Goal: Transaction & Acquisition: Subscribe to service/newsletter

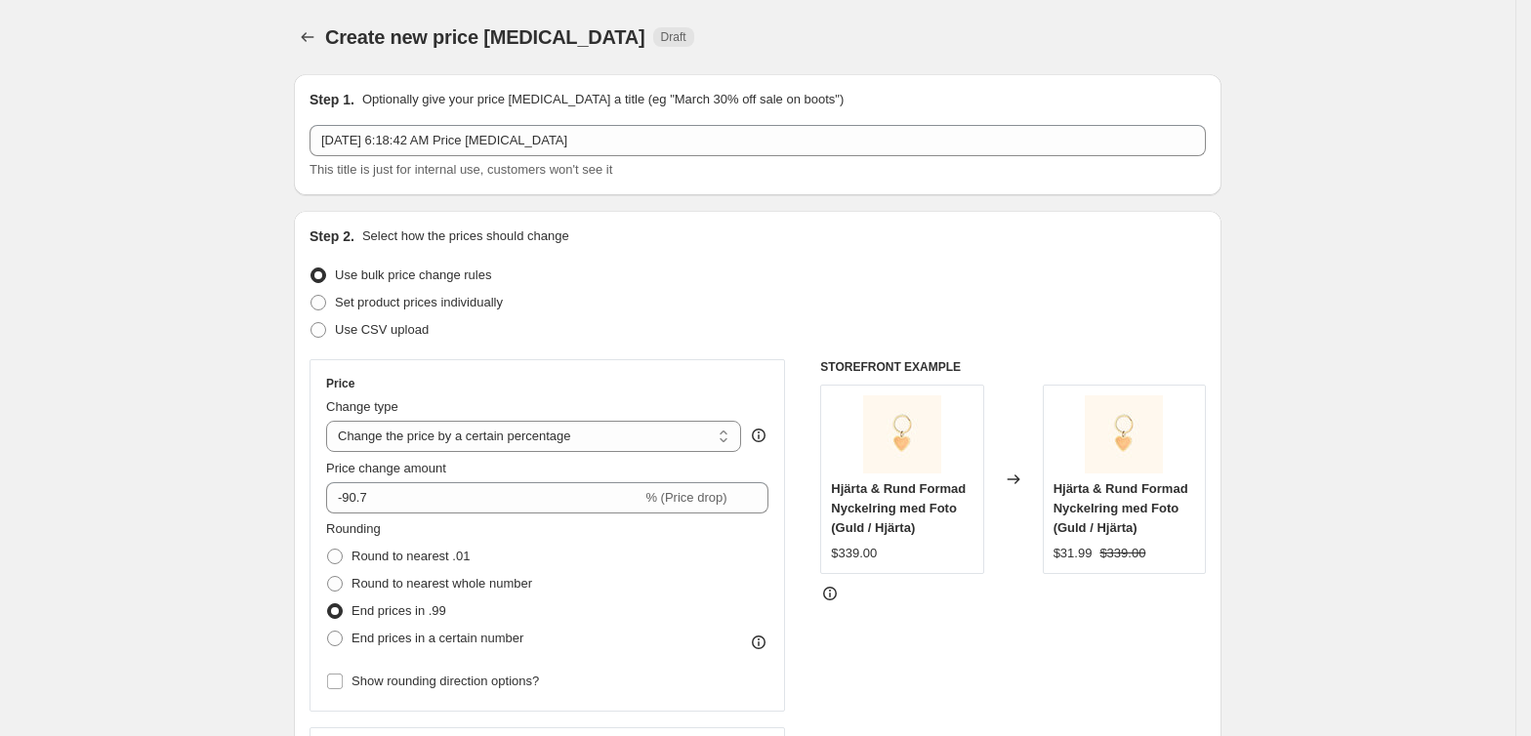
select select "percentage"
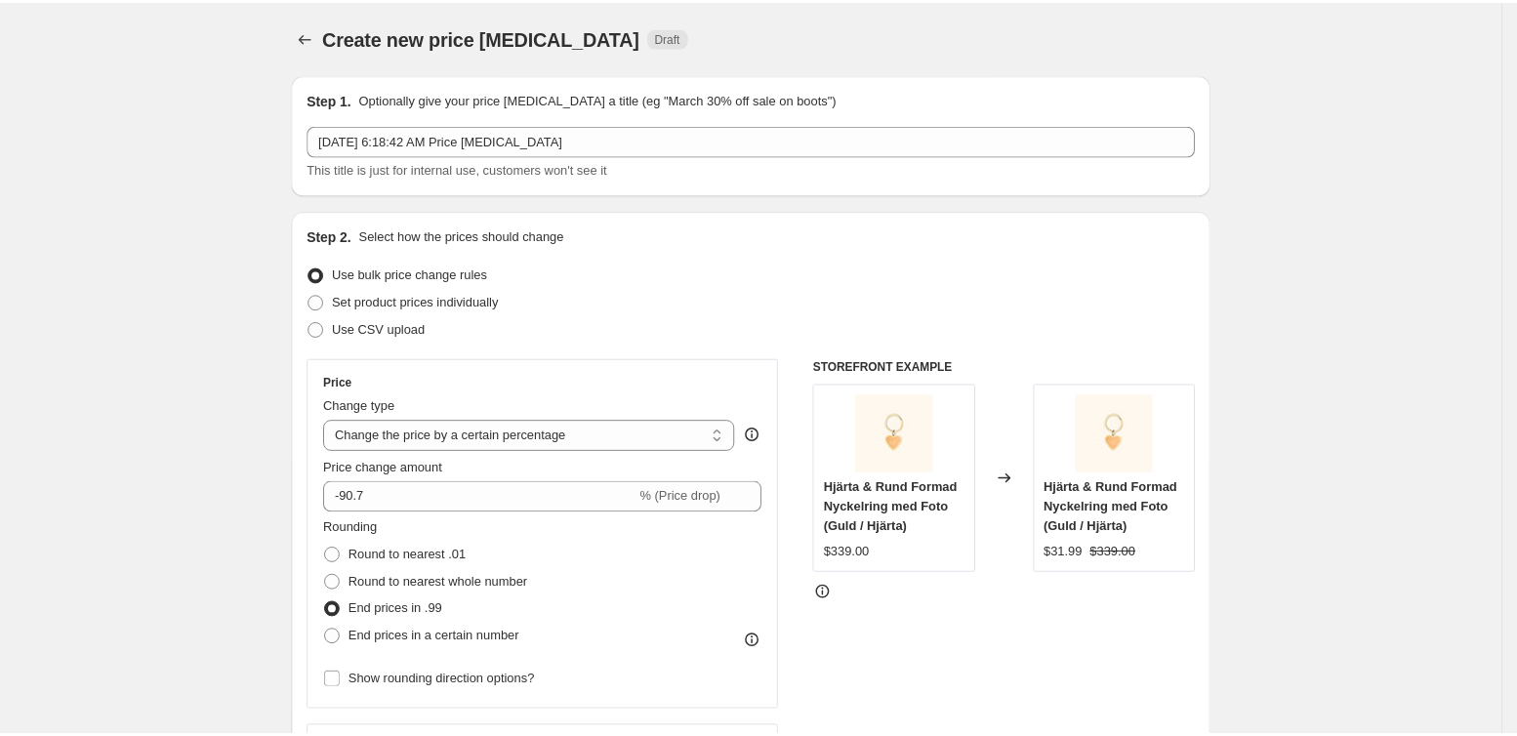
scroll to position [859, 0]
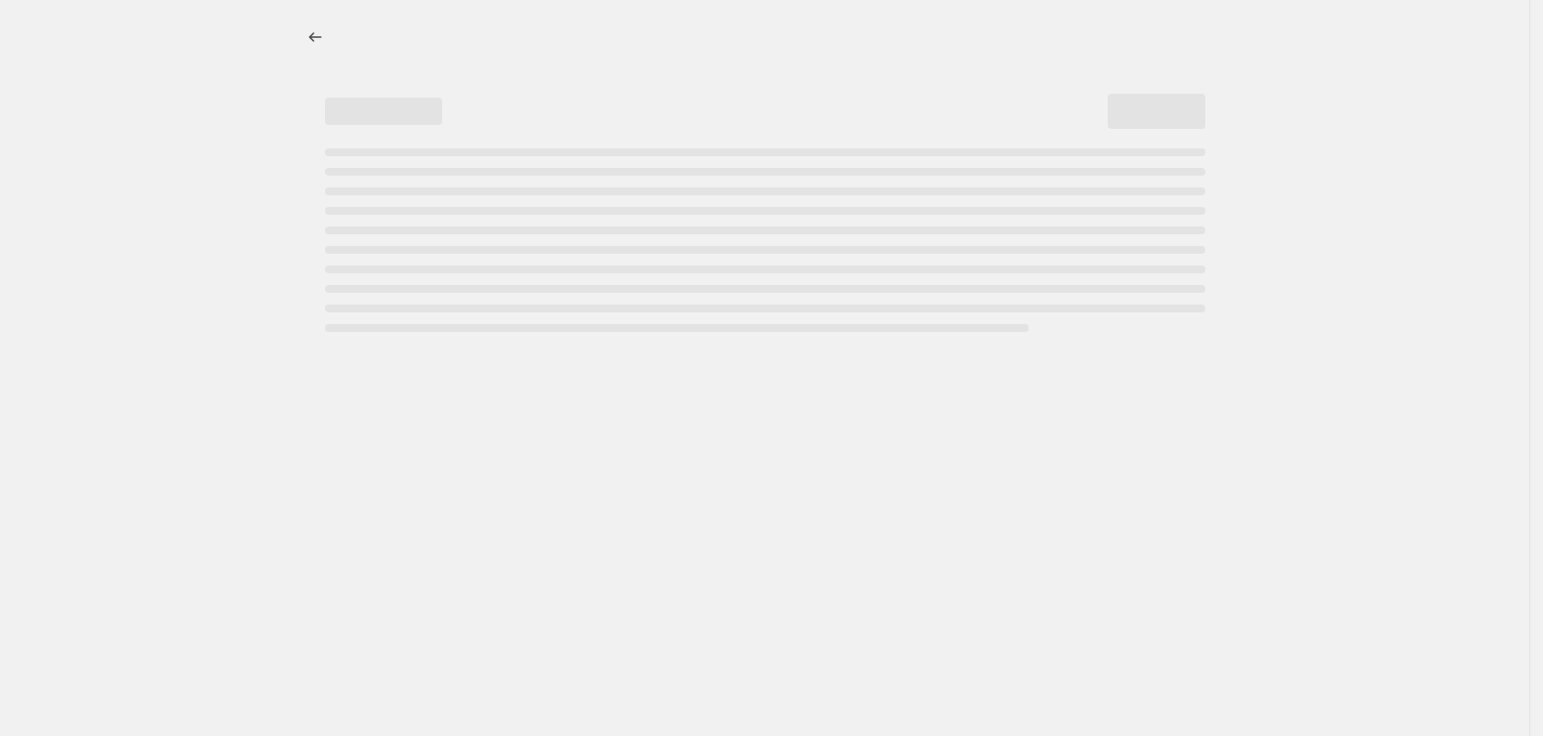
select select "percentage"
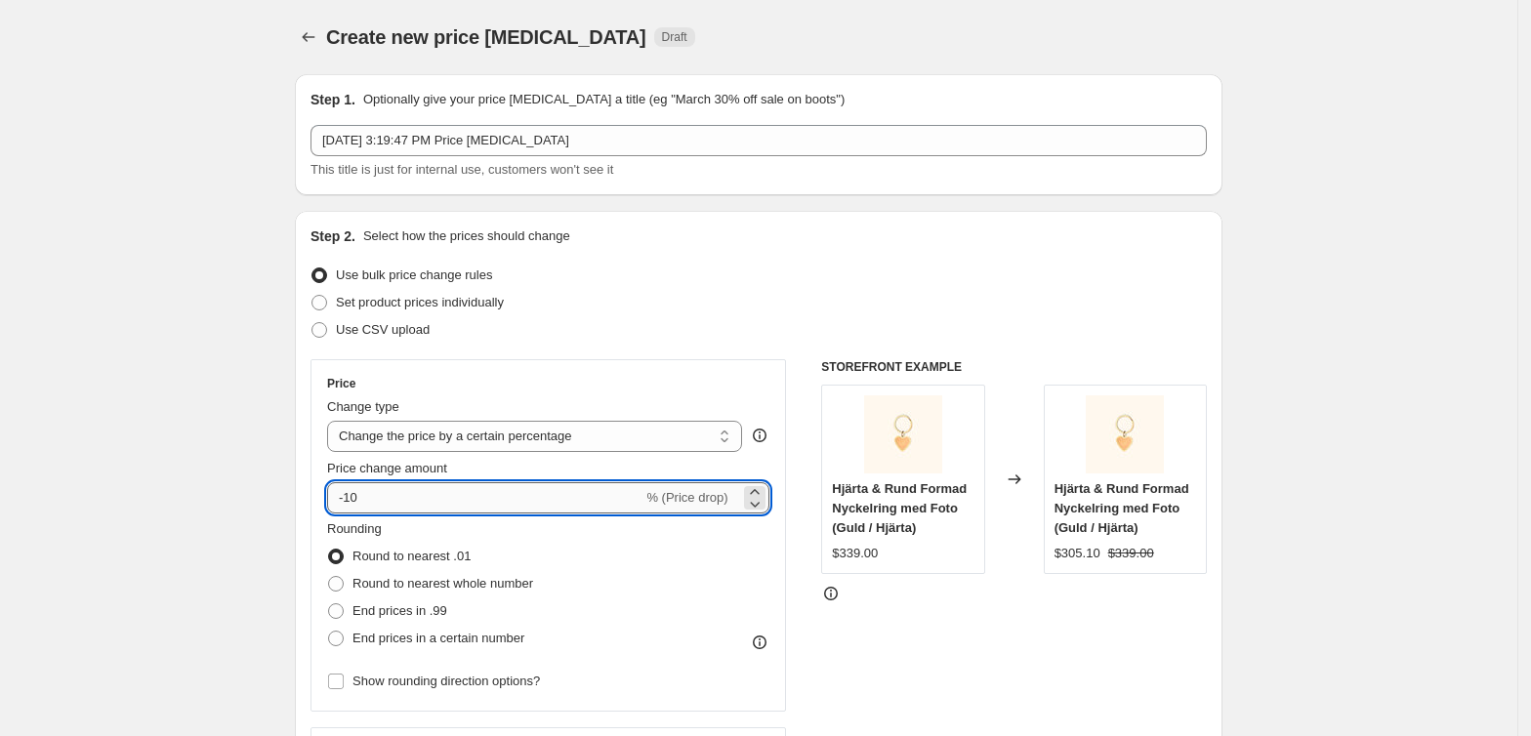
click at [473, 505] on input "-10" at bounding box center [484, 497] width 315 height 31
type input "-1"
paste input "-90.7"
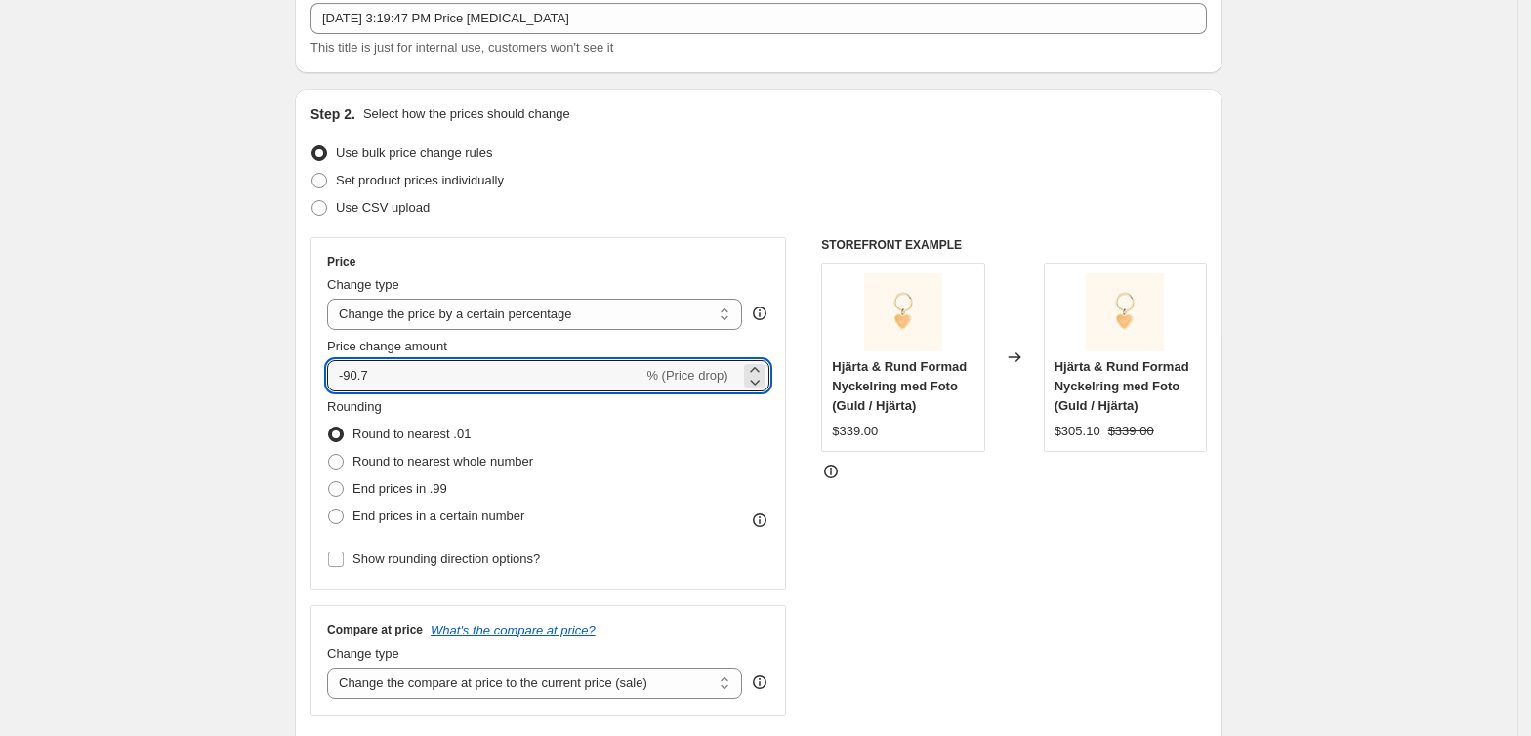
scroll to position [126, 0]
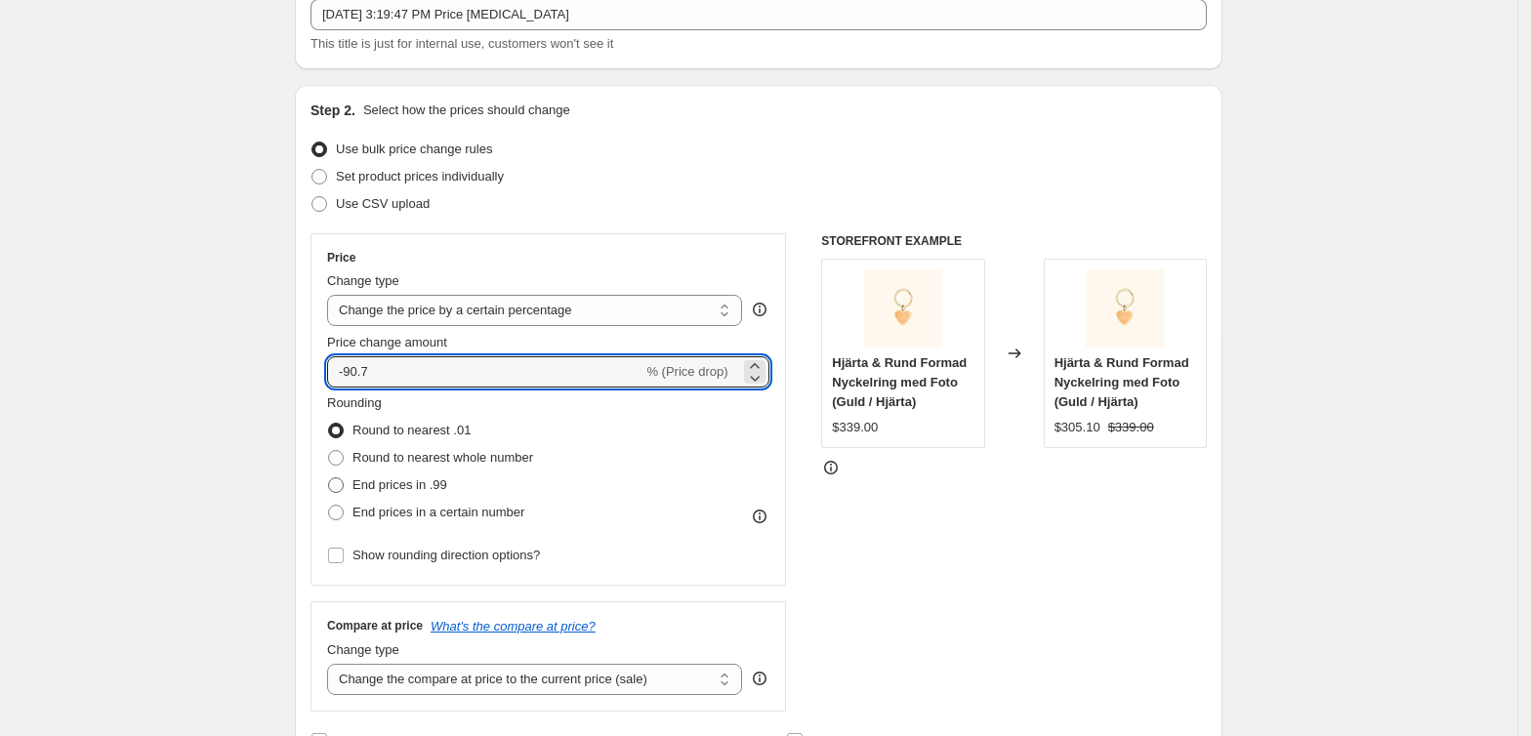
type input "-90.7"
click at [344, 481] on span at bounding box center [336, 485] width 16 height 16
click at [329, 478] on input "End prices in .99" at bounding box center [328, 477] width 1 height 1
radio input "true"
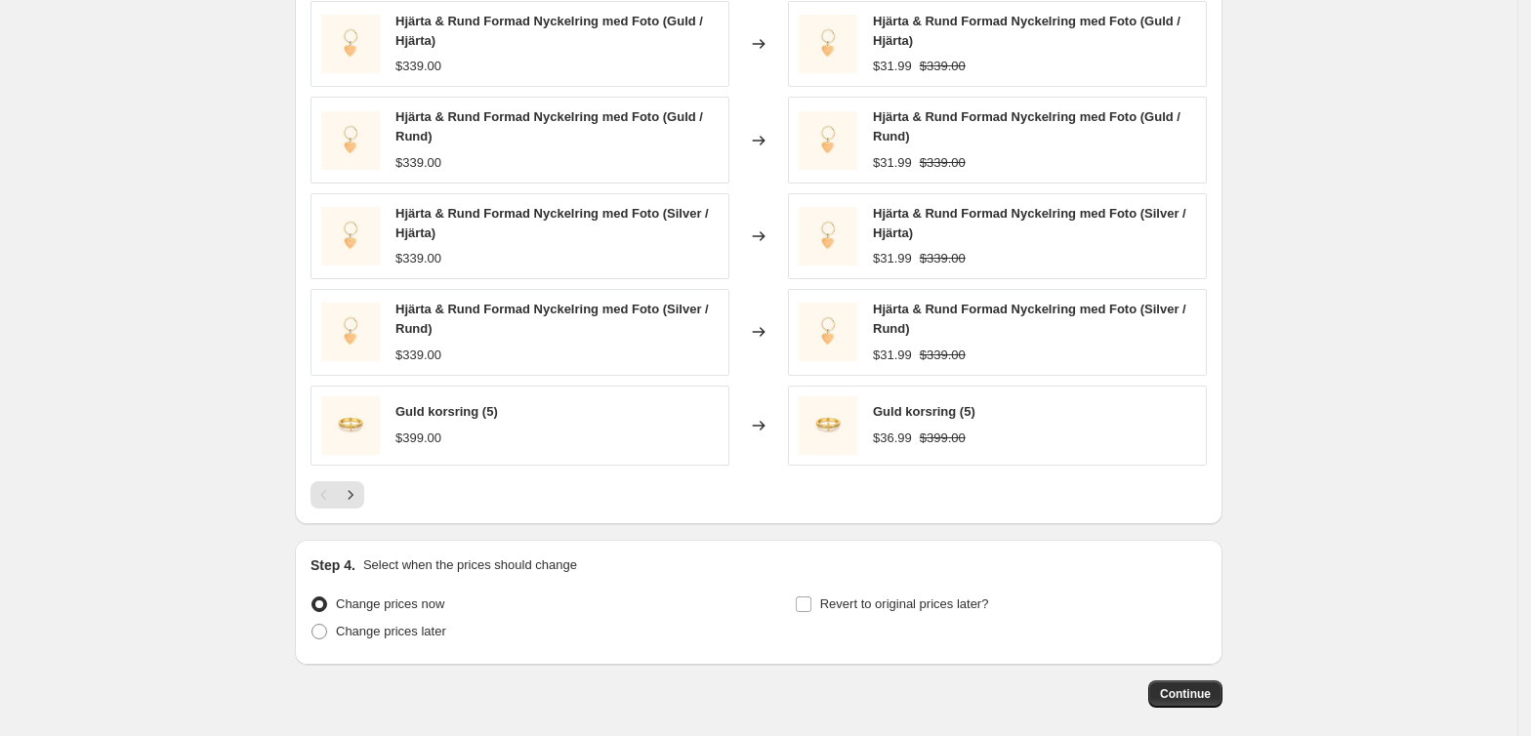
scroll to position [1246, 0]
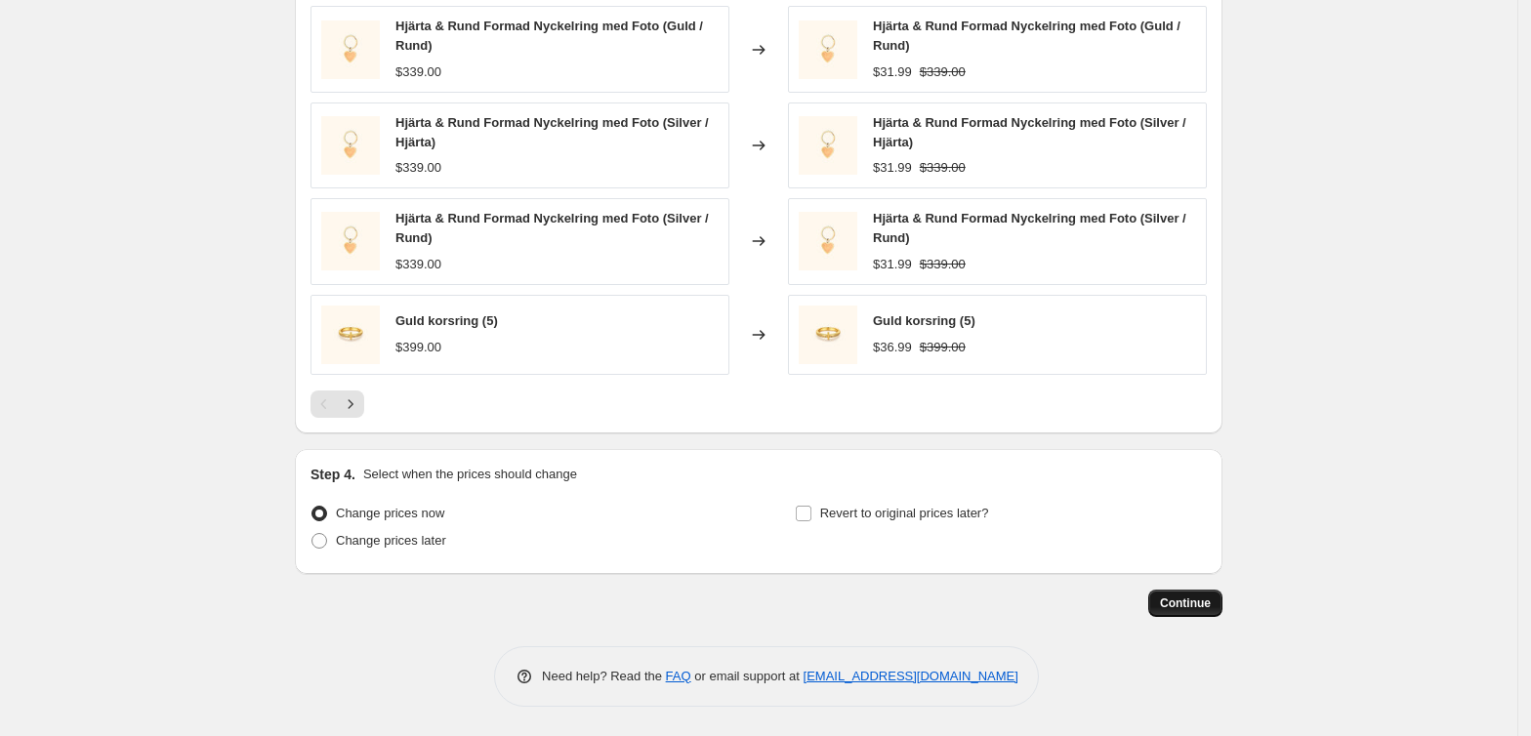
click at [1201, 609] on span "Continue" at bounding box center [1185, 603] width 51 height 16
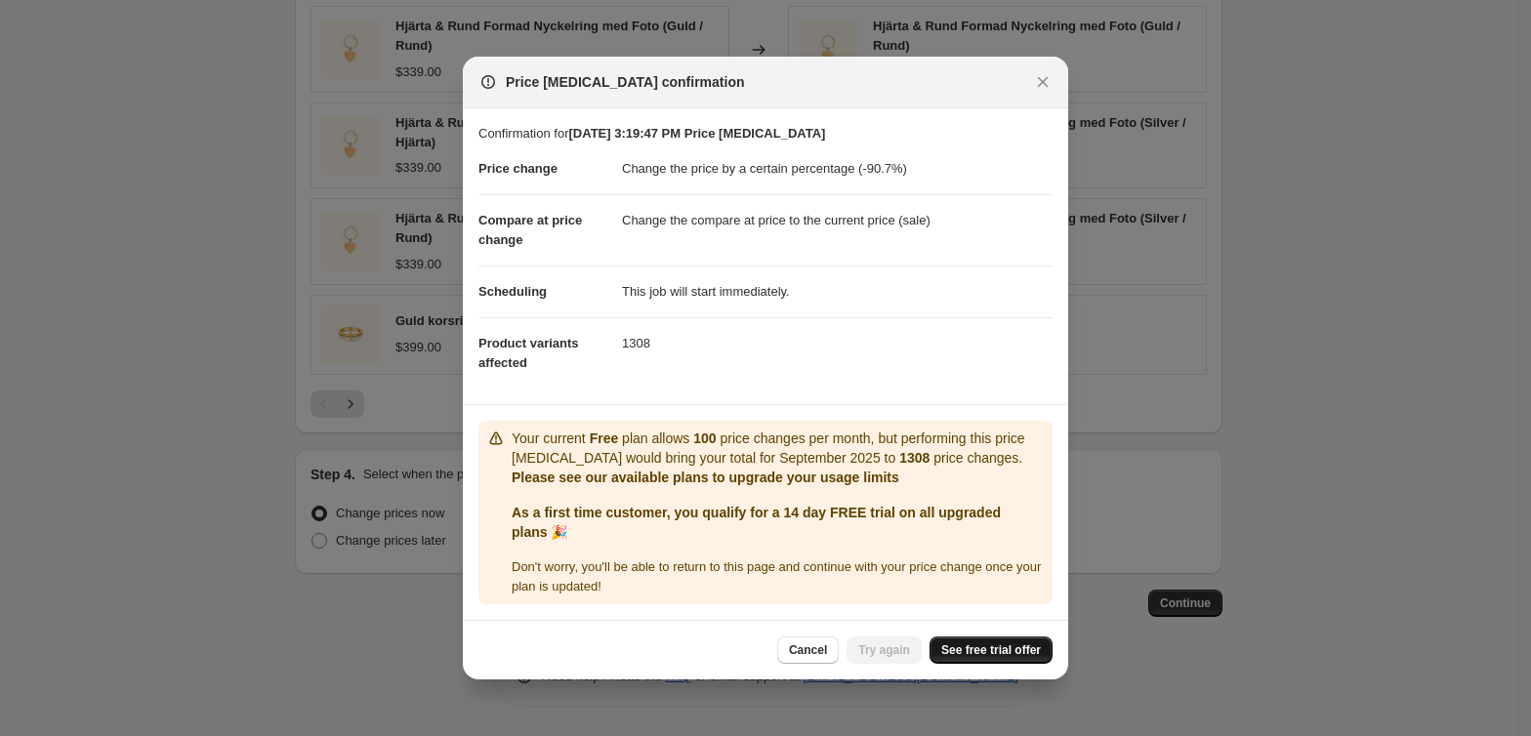
click at [977, 664] on link "See free trial offer" at bounding box center [990, 649] width 123 height 27
click at [810, 539] on p "As a first time customer, you qualify for a 14 day FREE trial on all upgraded p…" at bounding box center [778, 522] width 533 height 39
click at [894, 658] on span "Try again" at bounding box center [884, 650] width 52 height 16
click at [894, 660] on div "Cancel Loading Try again See free trial offer" at bounding box center [914, 649] width 275 height 27
click at [961, 658] on span "See free trial offer" at bounding box center [991, 650] width 100 height 16
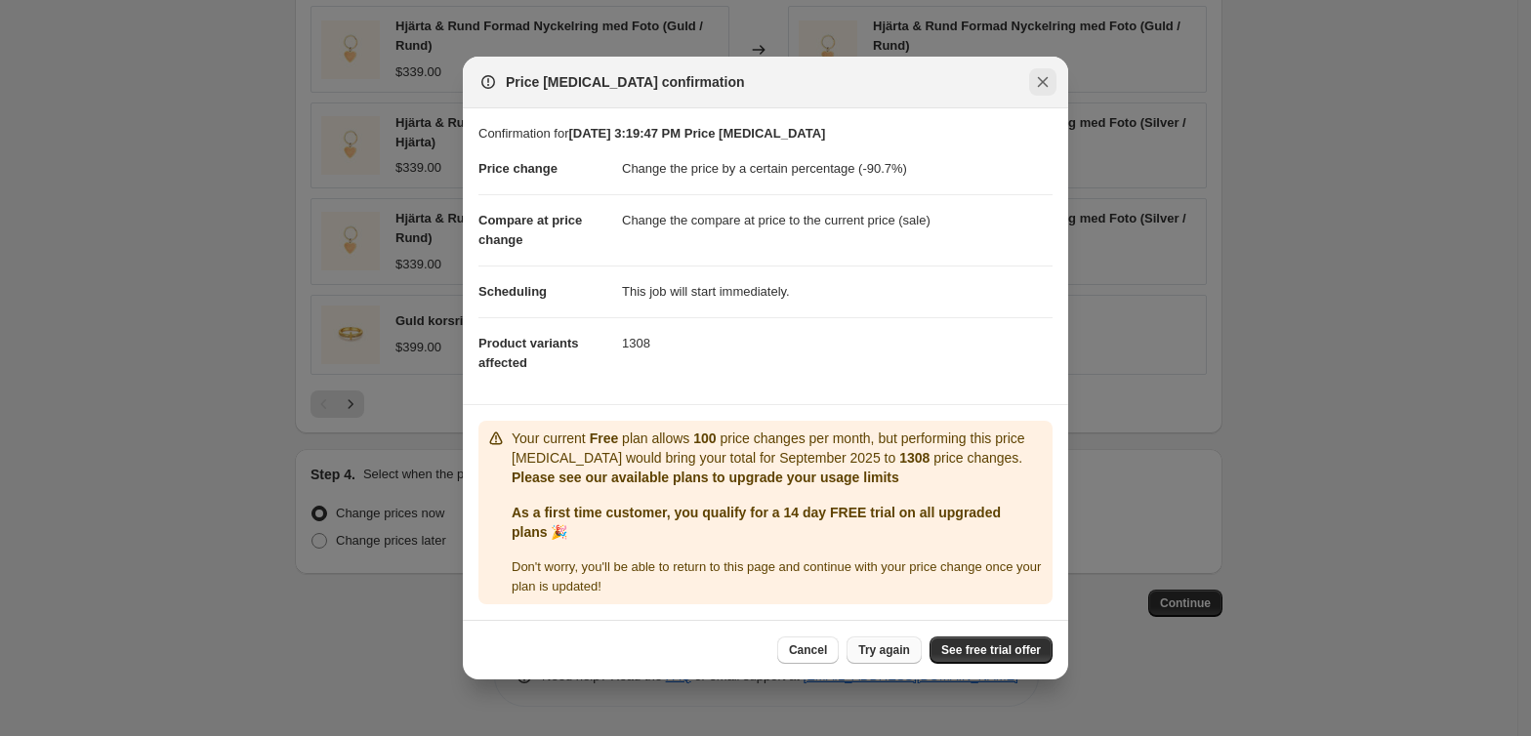
click at [1036, 72] on icon "Close" at bounding box center [1043, 82] width 20 height 20
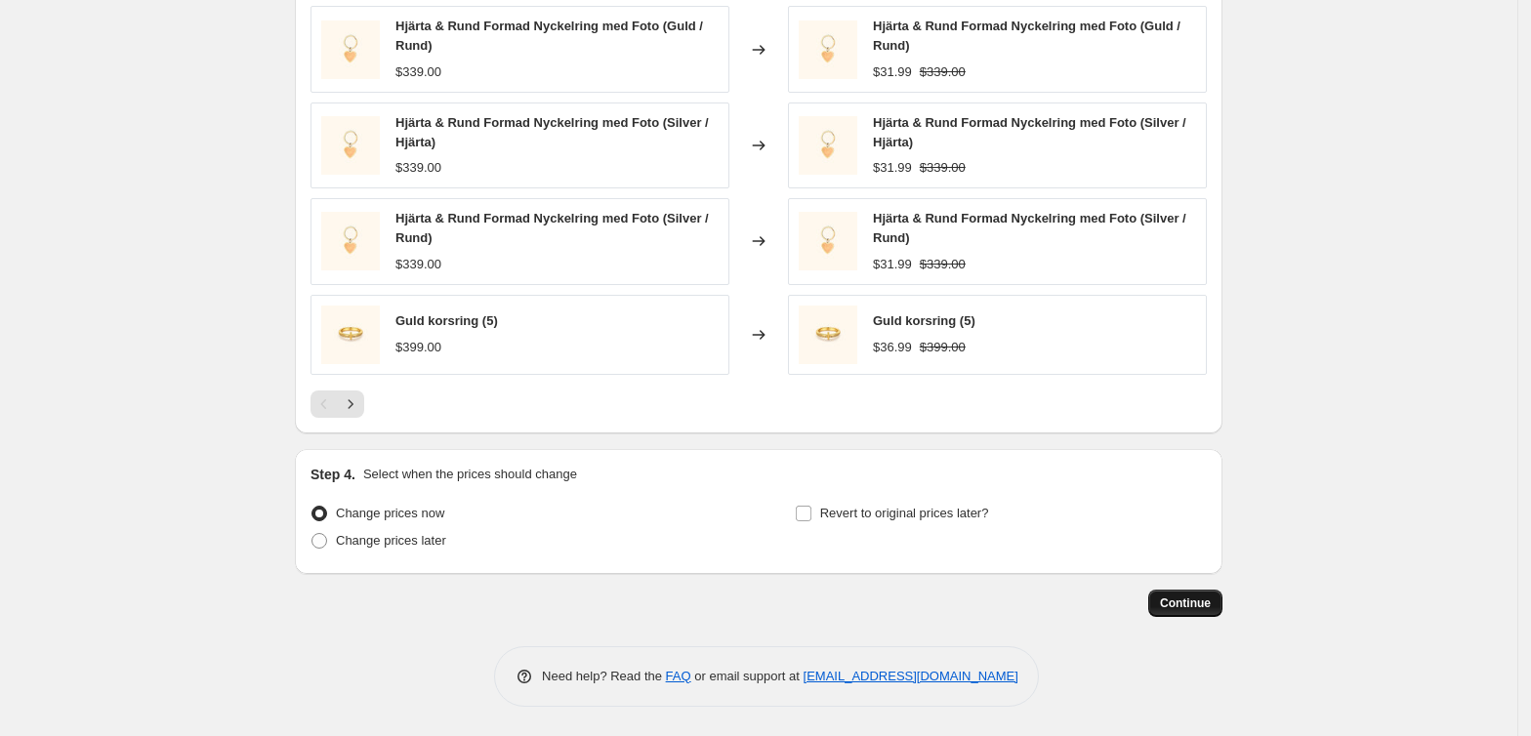
click at [1172, 606] on span "Continue" at bounding box center [1185, 603] width 51 height 16
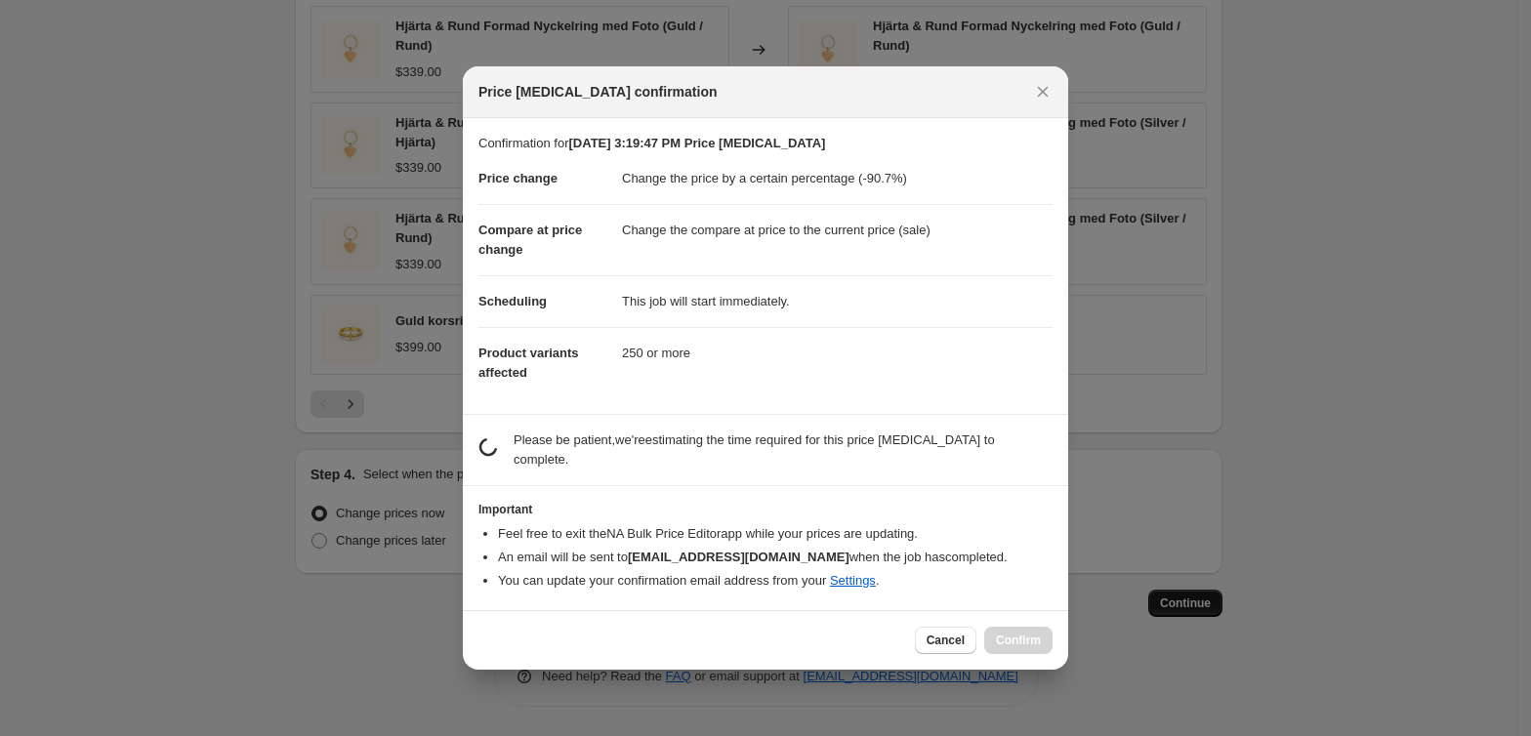
scroll to position [0, 0]
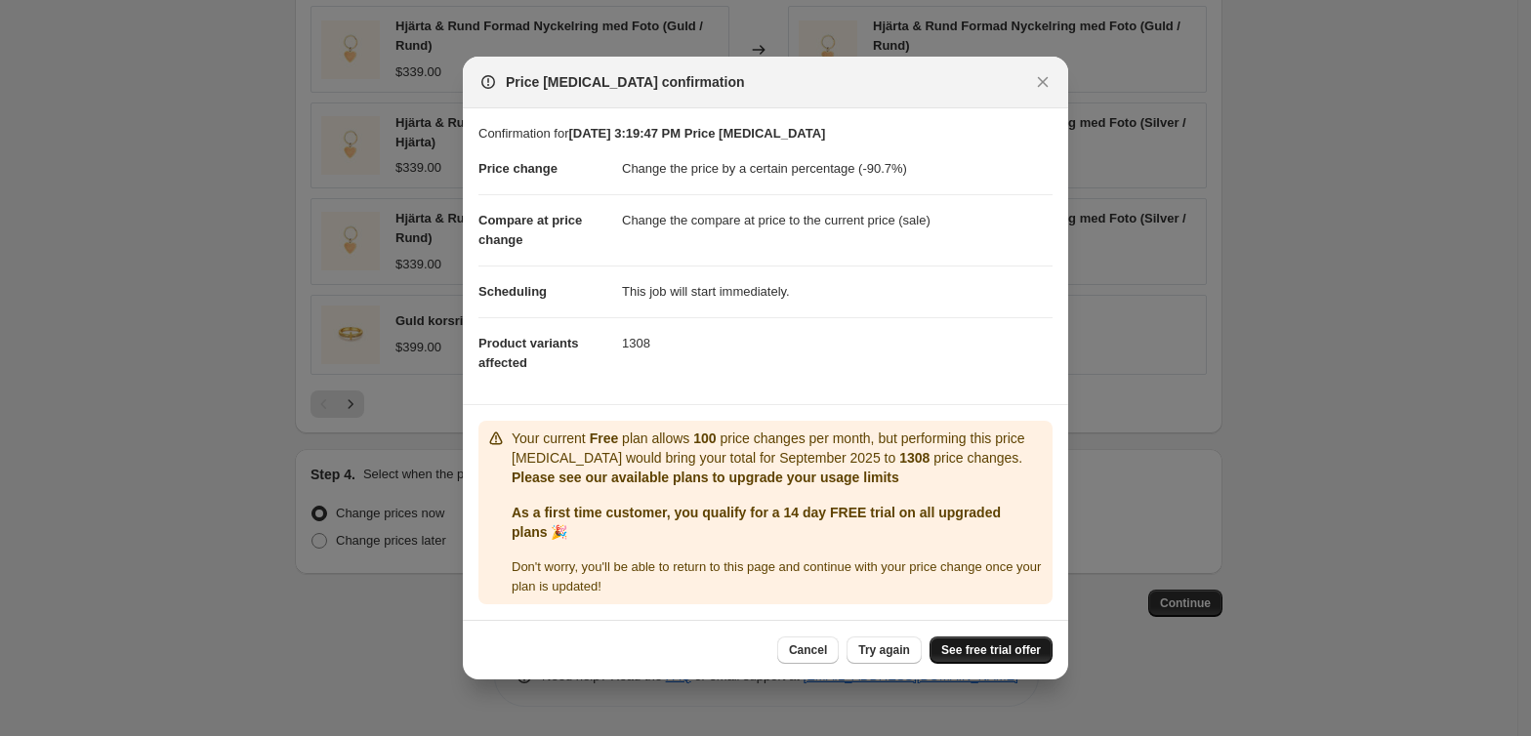
click at [982, 658] on span "See free trial offer" at bounding box center [991, 650] width 100 height 16
click at [215, 582] on div at bounding box center [765, 368] width 1531 height 736
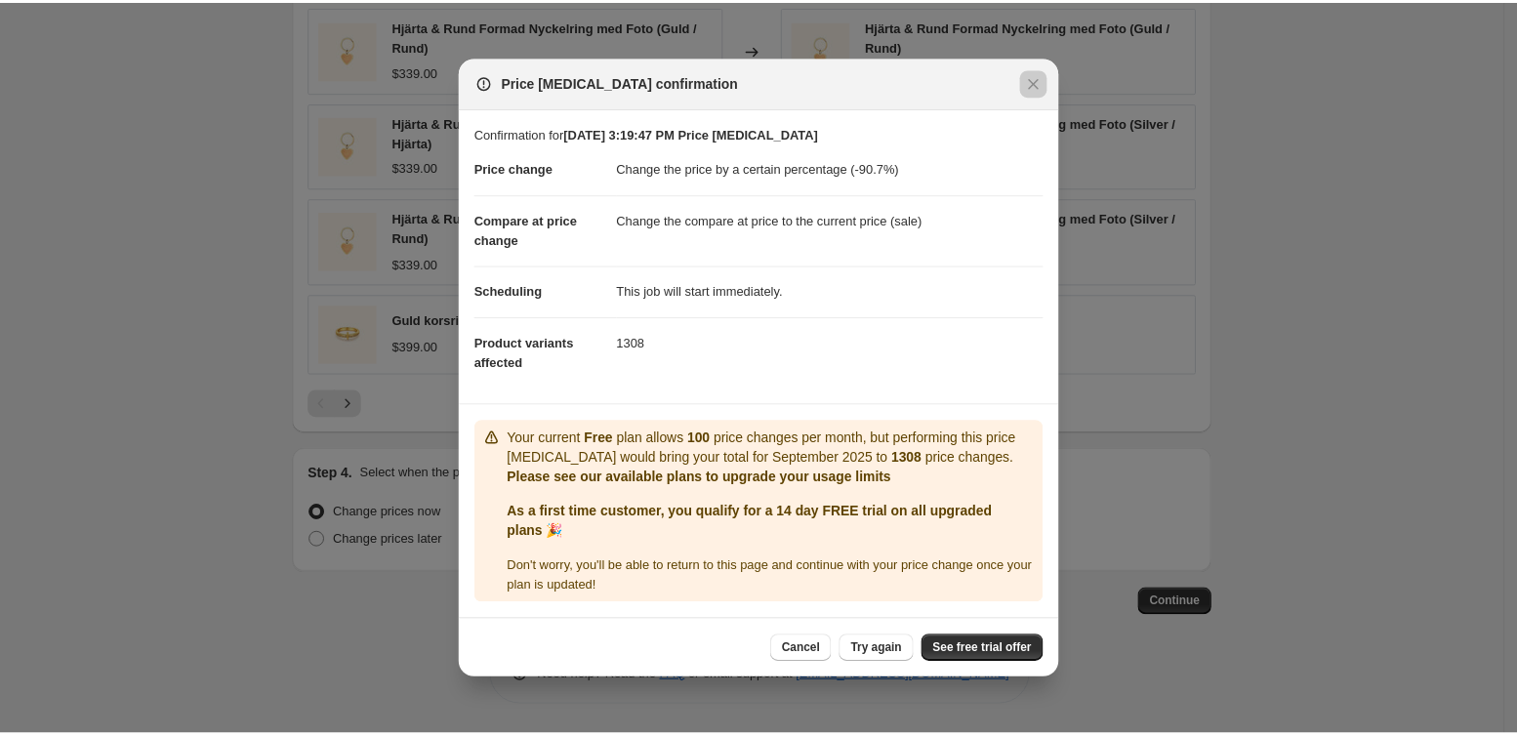
scroll to position [1246, 0]
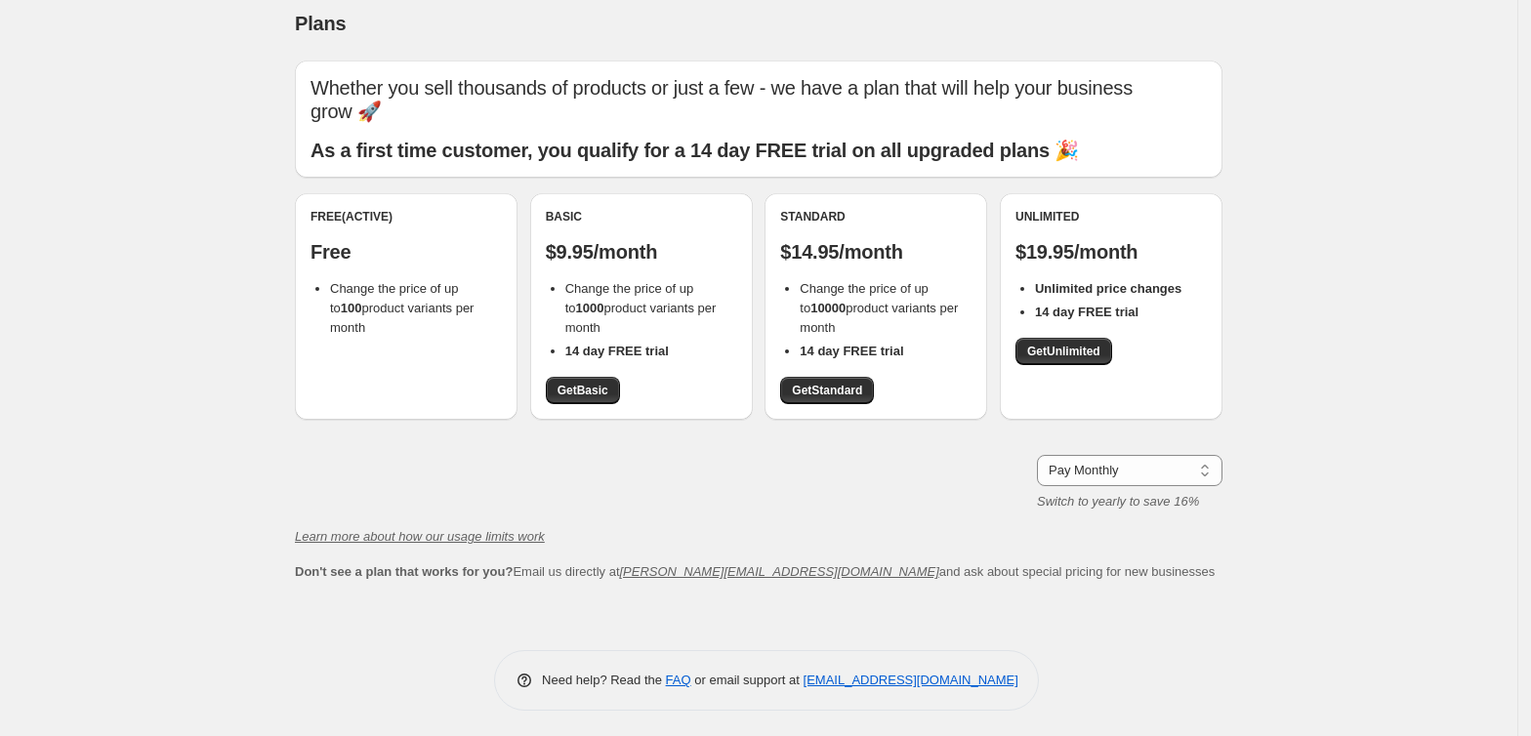
scroll to position [18, 0]
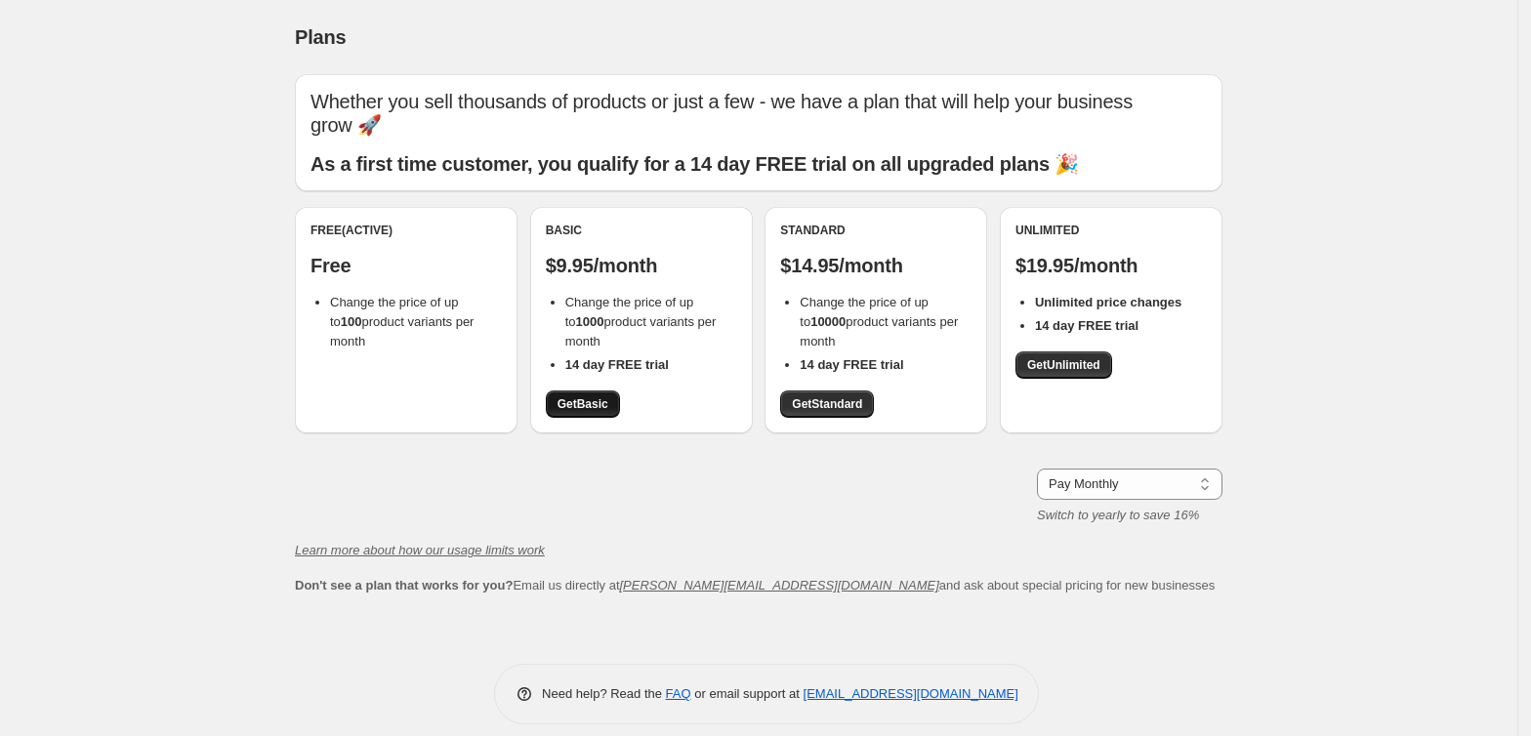
click at [588, 403] on span "Get Basic" at bounding box center [582, 404] width 51 height 16
